Goal: Find specific fact

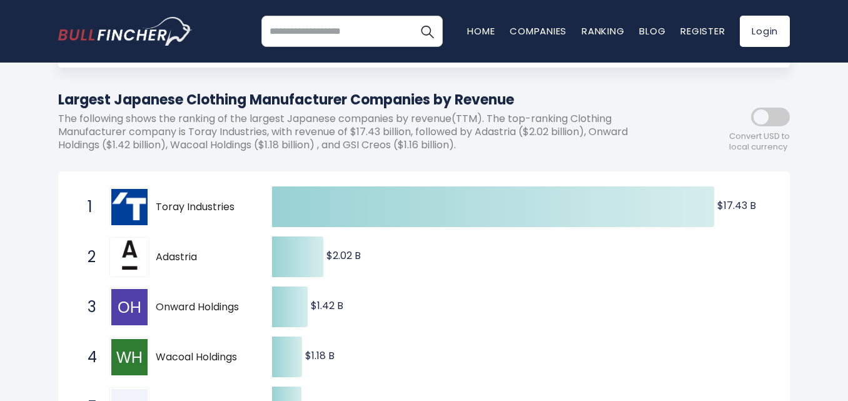
scroll to position [125, 0]
drag, startPoint x: 156, startPoint y: 206, endPoint x: 239, endPoint y: 208, distance: 83.2
click at [239, 208] on span "Toray Industries" at bounding box center [203, 206] width 94 height 13
drag, startPoint x: 236, startPoint y: 206, endPoint x: 171, endPoint y: 206, distance: 65.1
click at [171, 206] on span "Toray Industries" at bounding box center [203, 206] width 94 height 13
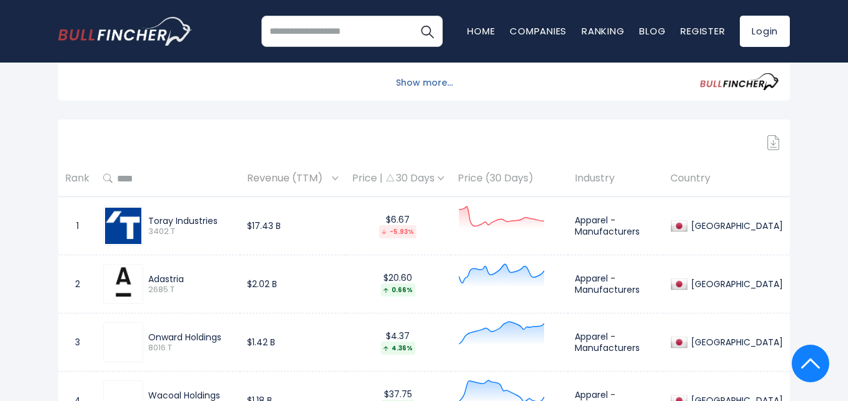
scroll to position [563, 0]
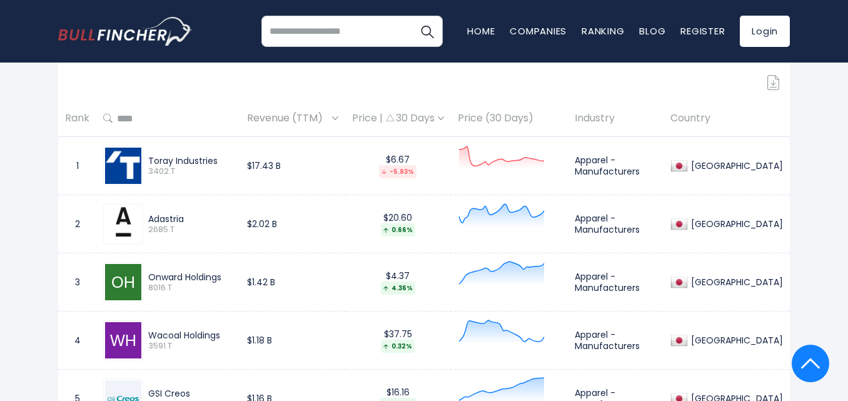
drag, startPoint x: 219, startPoint y: 159, endPoint x: 148, endPoint y: 159, distance: 70.7
click at [148, 159] on div "Toray Industries 3402.T" at bounding box center [188, 166] width 90 height 22
copy div "Toray Industries"
drag, startPoint x: 150, startPoint y: 218, endPoint x: 187, endPoint y: 217, distance: 36.9
click at [187, 217] on div "Adastria" at bounding box center [190, 218] width 85 height 11
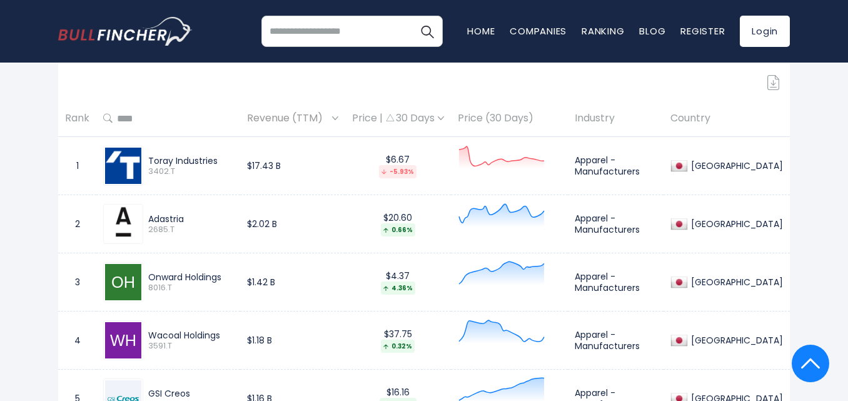
copy div "Adastria"
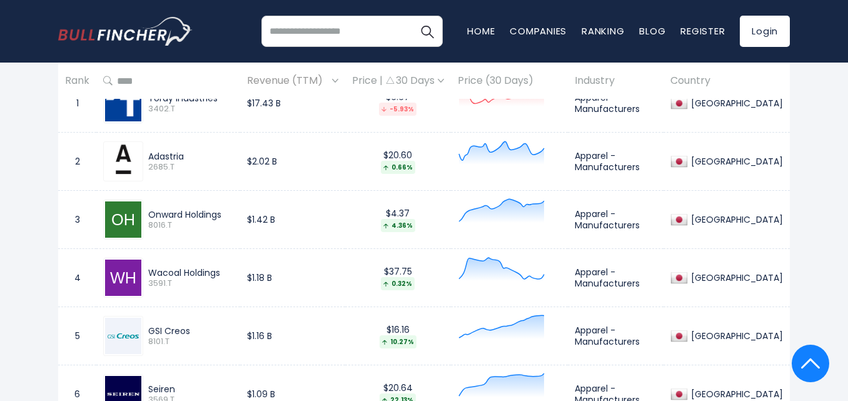
drag, startPoint x: 149, startPoint y: 211, endPoint x: 232, endPoint y: 215, distance: 82.7
click at [232, 215] on div "Onward Holdings" at bounding box center [190, 214] width 85 height 11
copy div "Onward Holdings"
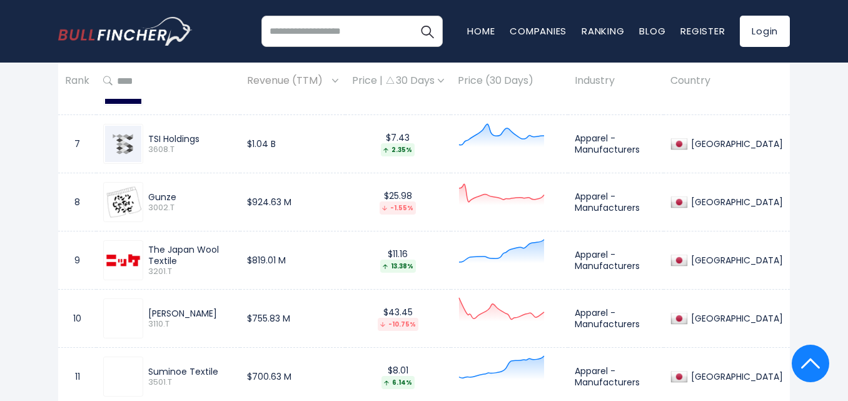
scroll to position [939, 0]
